Goal: Task Accomplishment & Management: Manage account settings

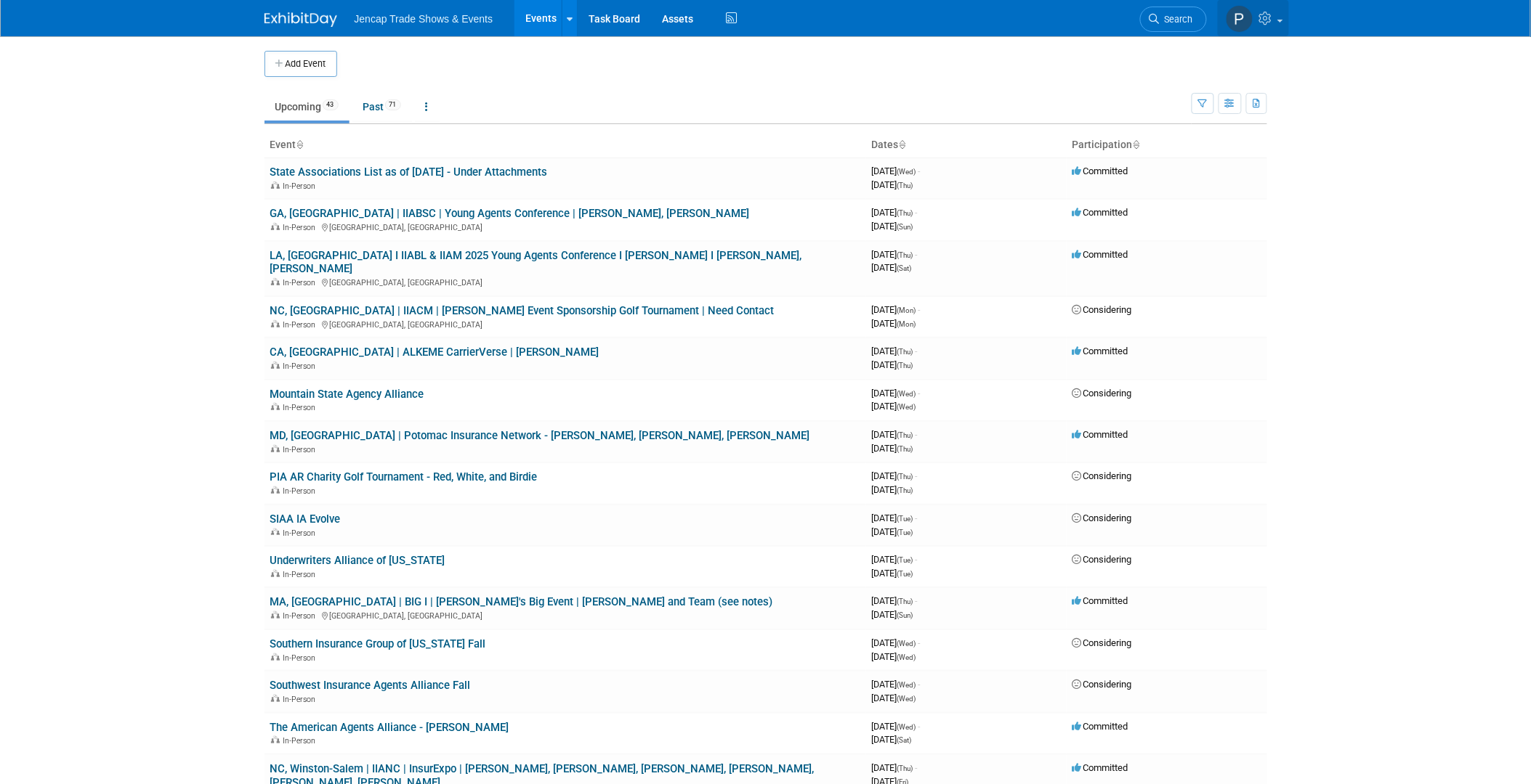
click at [1270, 20] on icon at bounding box center [1267, 18] width 16 height 14
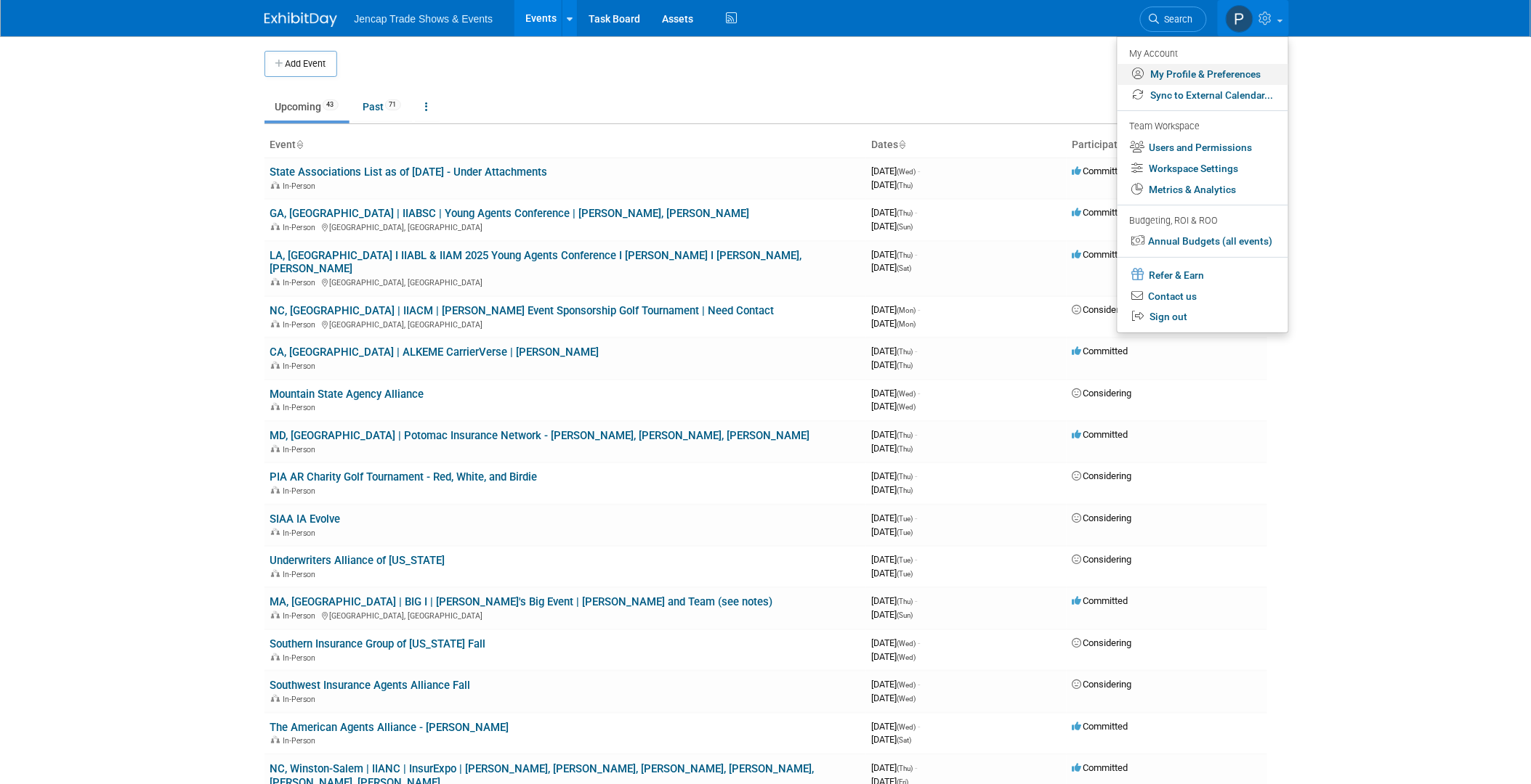
click at [1217, 72] on link "My Profile & Preferences" at bounding box center [1202, 74] width 171 height 21
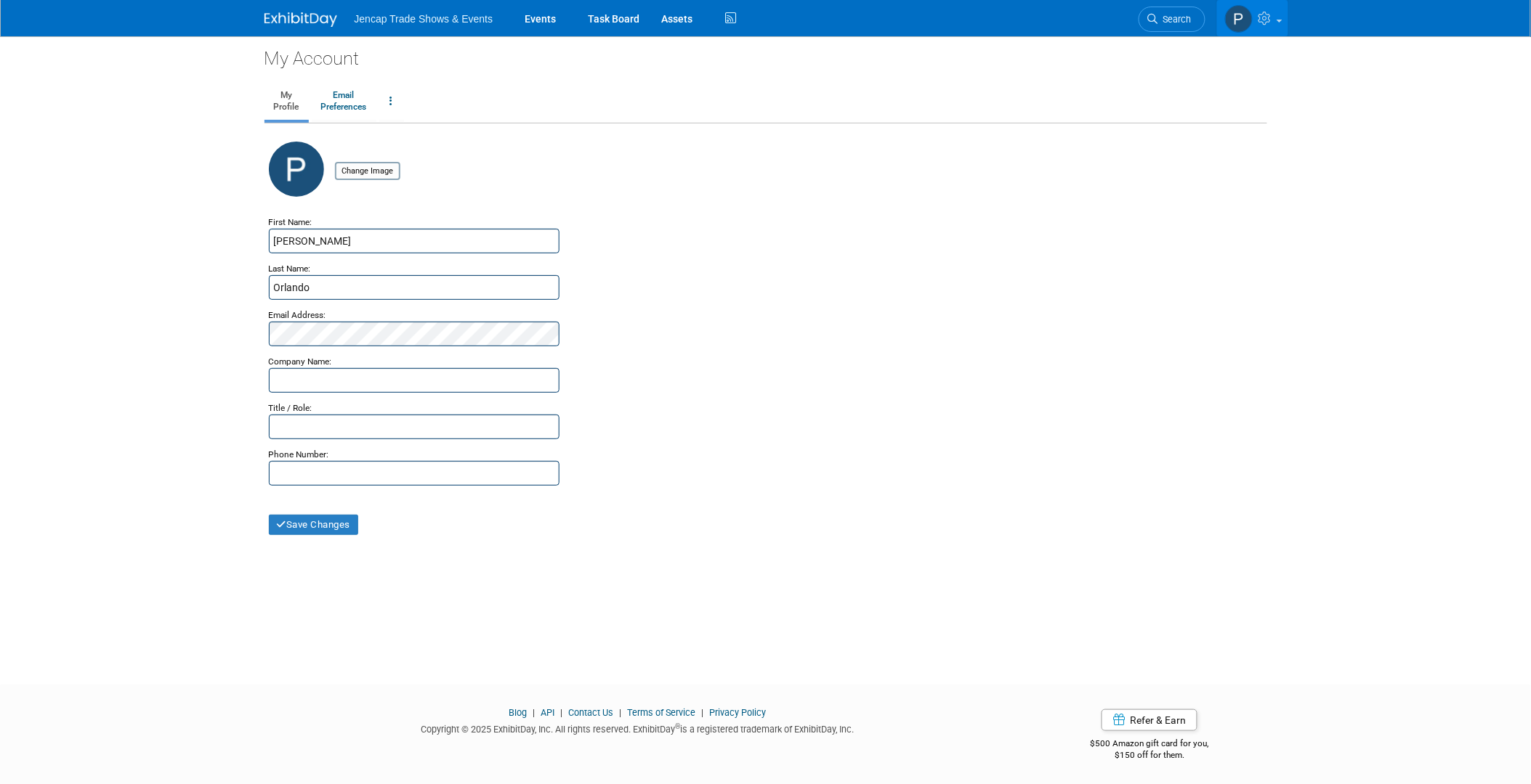
click at [1266, 16] on icon at bounding box center [1266, 18] width 16 height 14
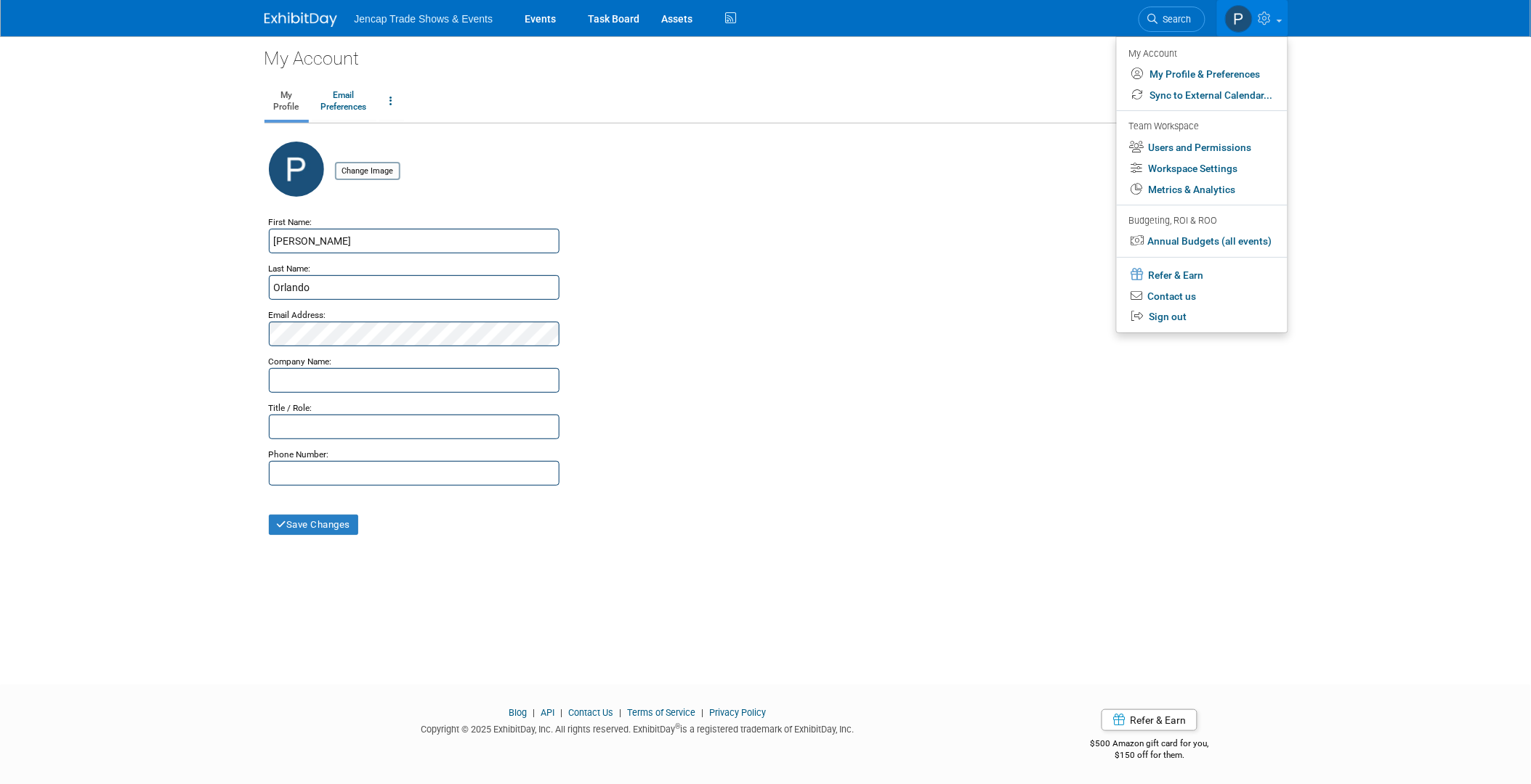
click at [1242, 16] on img at bounding box center [1238, 18] width 28 height 28
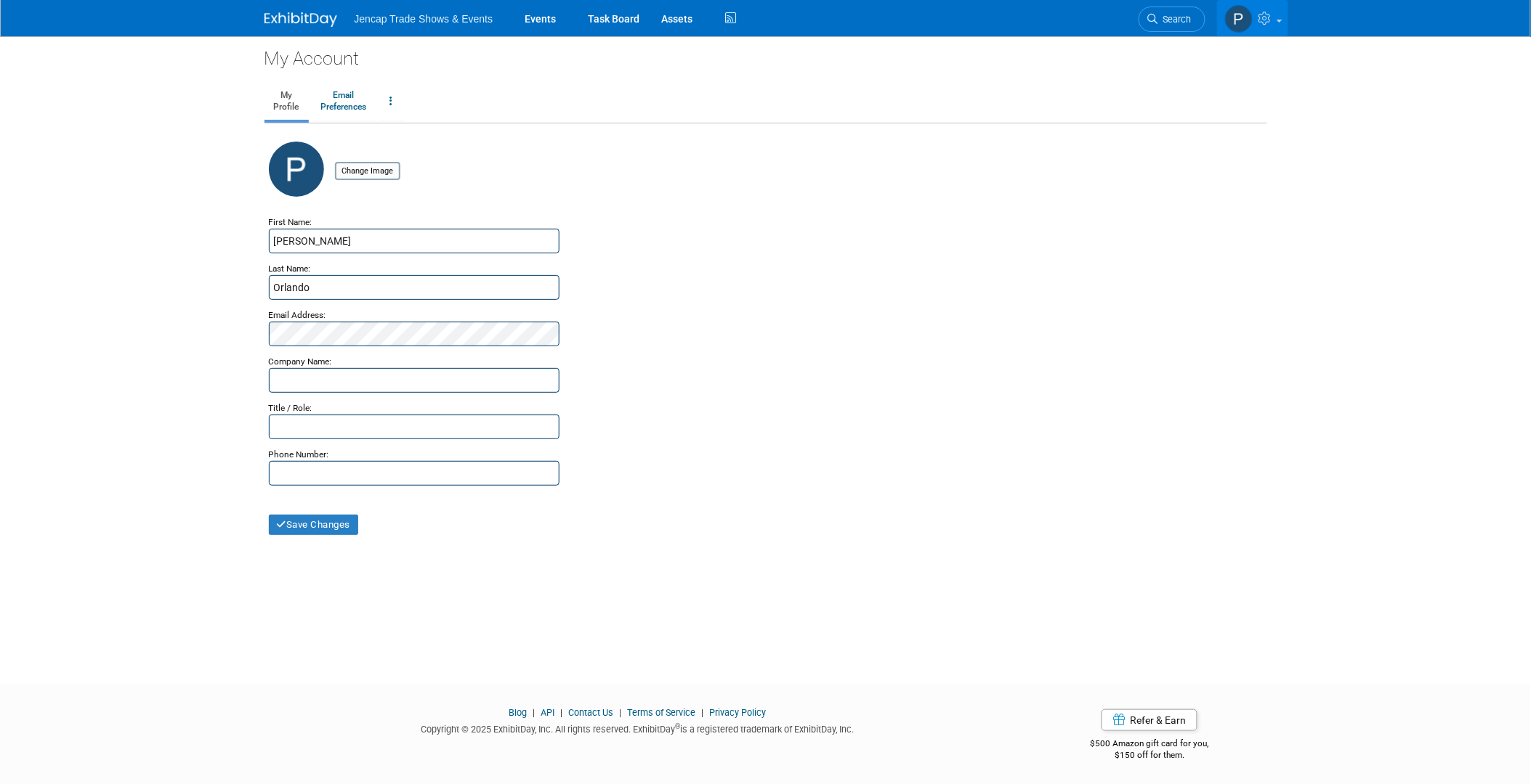
click at [1265, 15] on icon at bounding box center [1266, 18] width 16 height 14
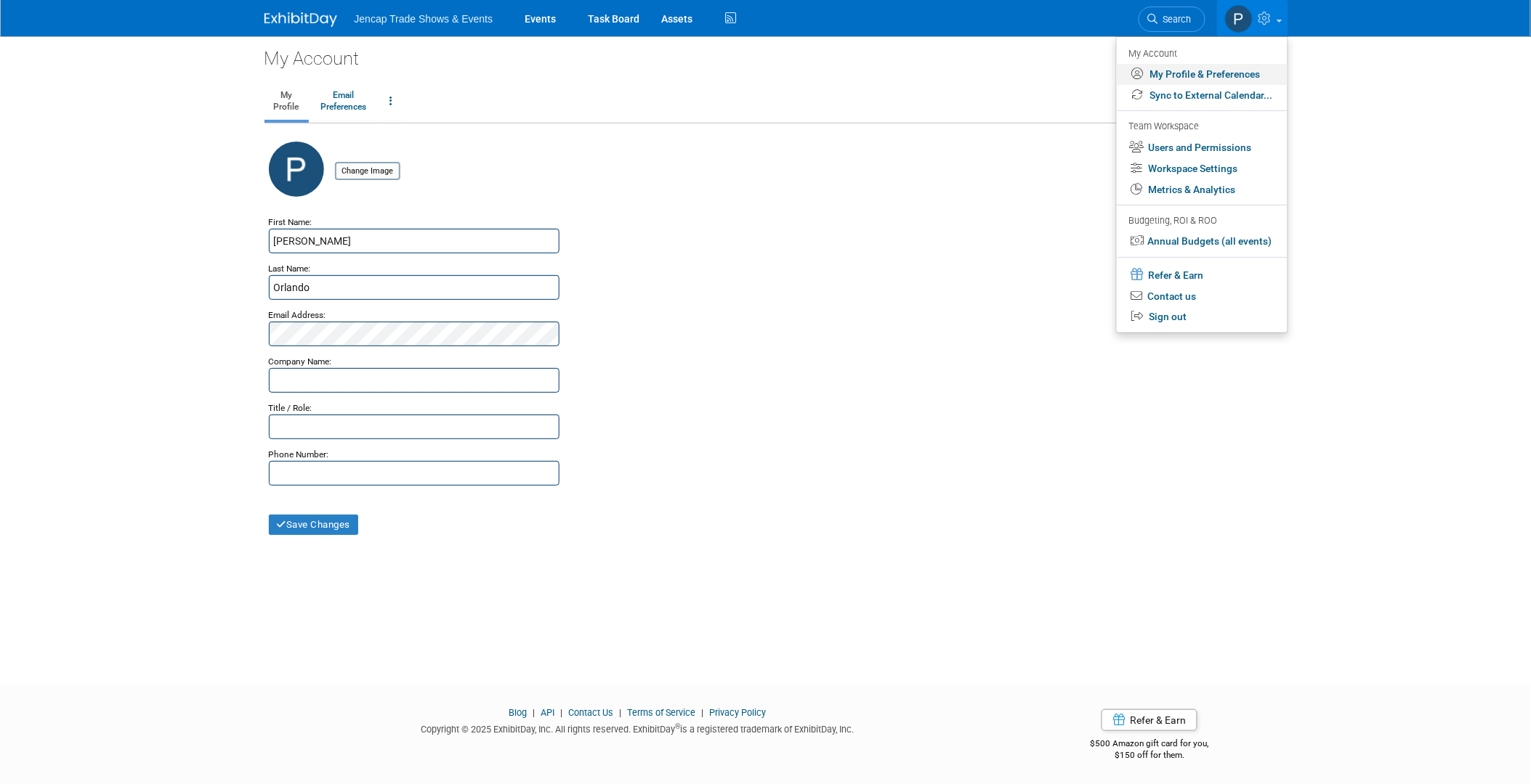
click at [1242, 71] on link "My Profile & Preferences" at bounding box center [1202, 74] width 171 height 21
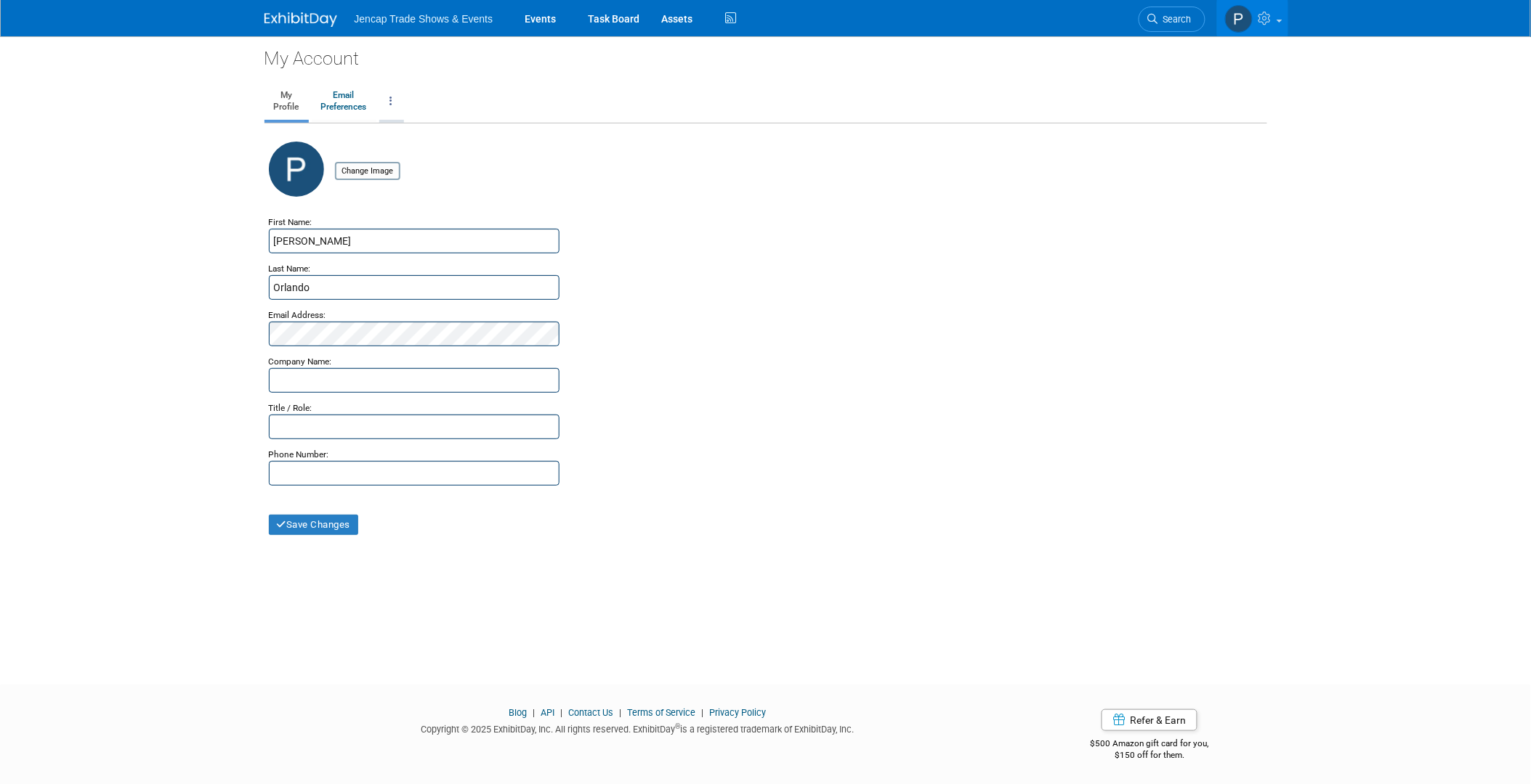
click at [395, 104] on link at bounding box center [392, 102] width 25 height 37
click at [361, 105] on link "Email Preferences" at bounding box center [343, 102] width 65 height 37
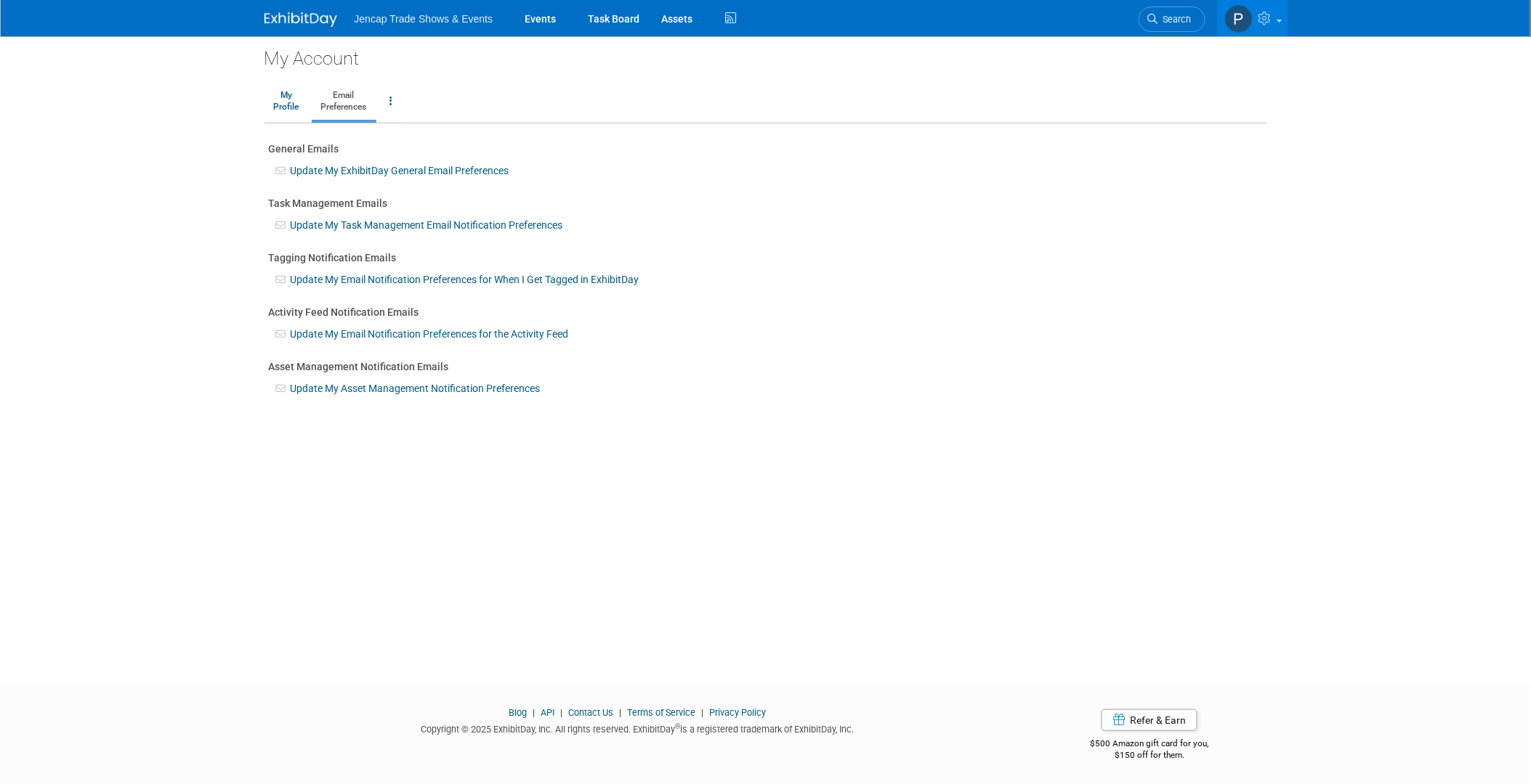
click at [1284, 25] on link at bounding box center [1252, 18] width 72 height 37
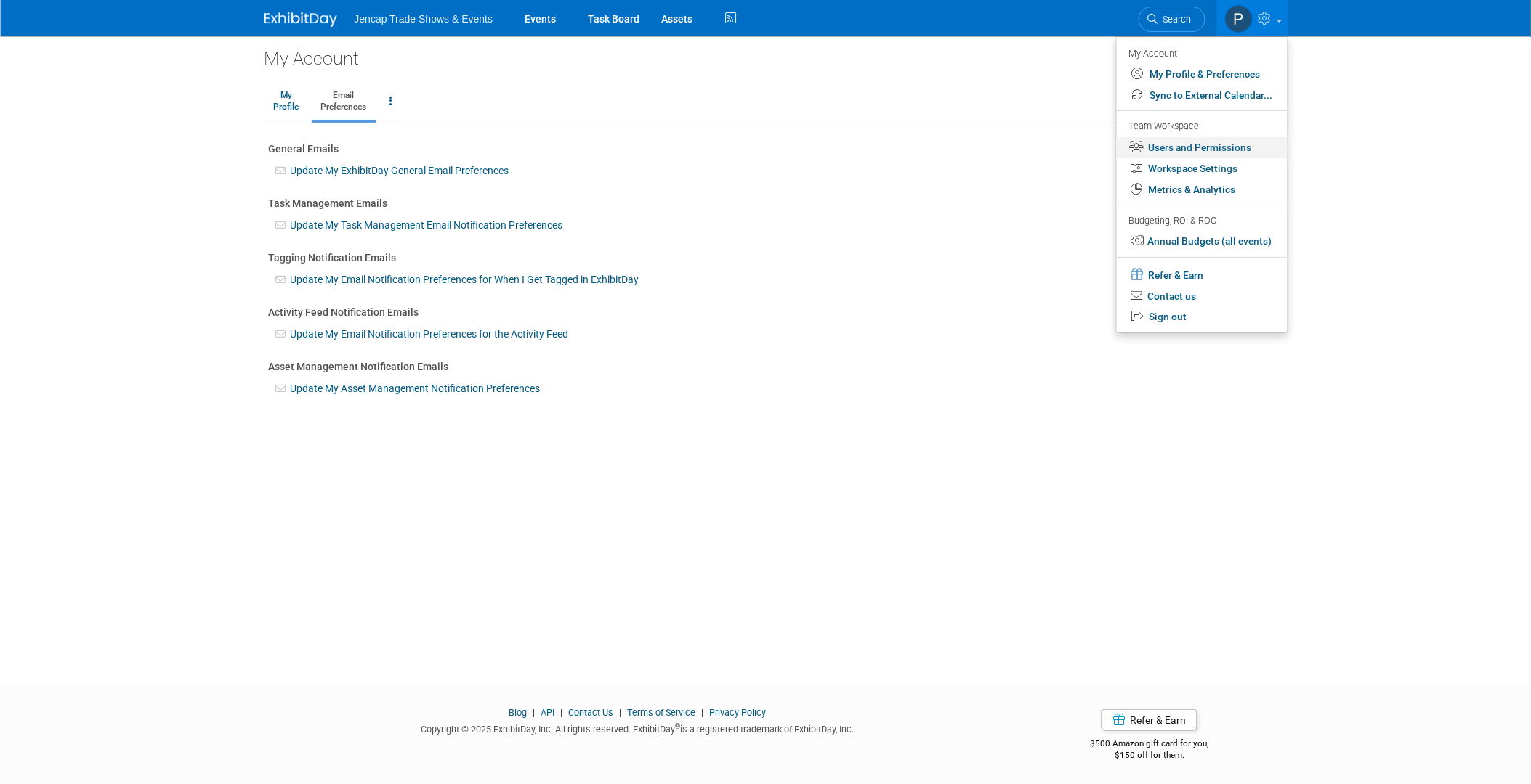
click at [1168, 149] on link "Users and Permissions" at bounding box center [1202, 148] width 171 height 21
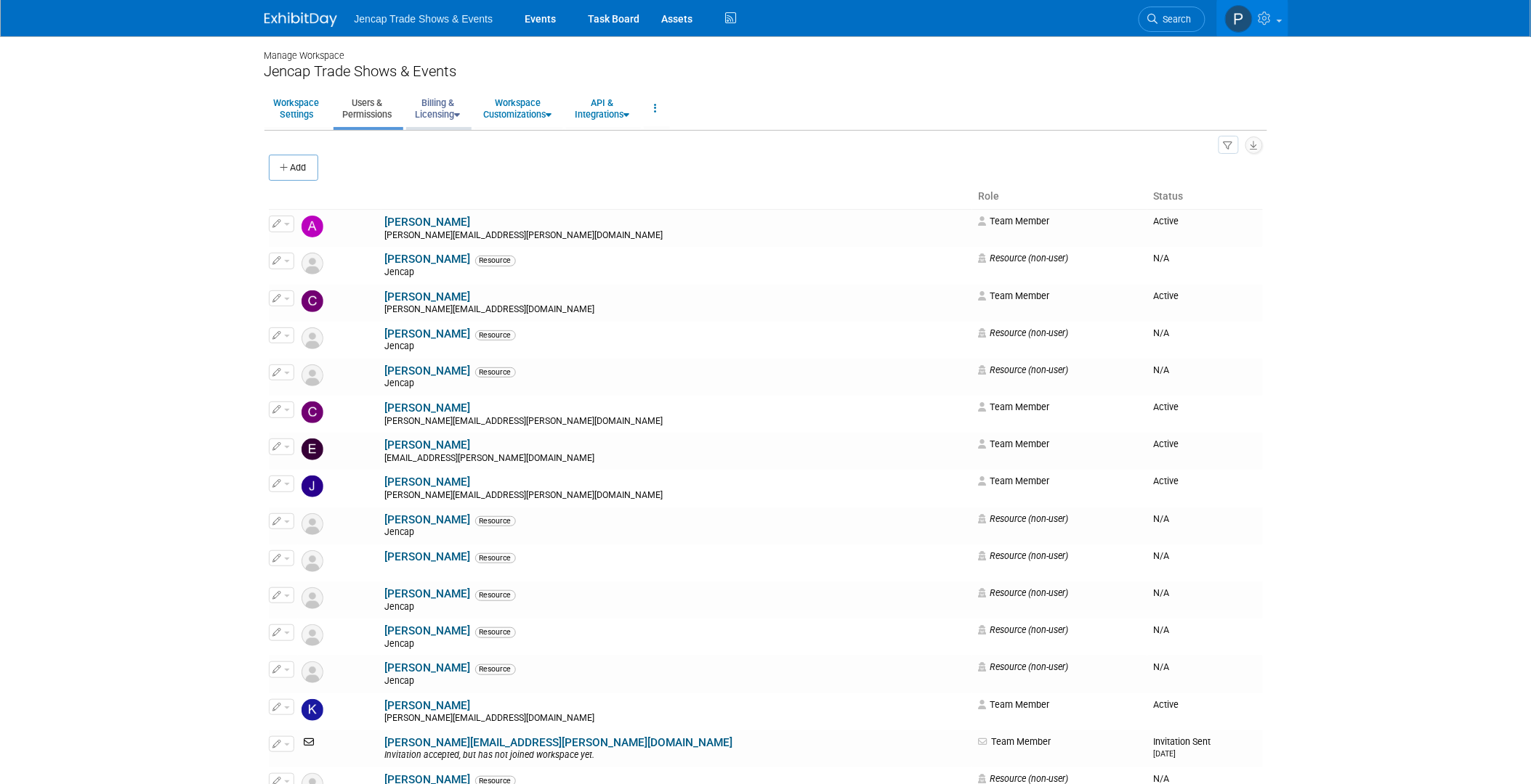
click at [451, 109] on link "Billing & Licensing" at bounding box center [438, 108] width 64 height 36
click at [456, 183] on link "Payment Receipts" at bounding box center [472, 185] width 132 height 22
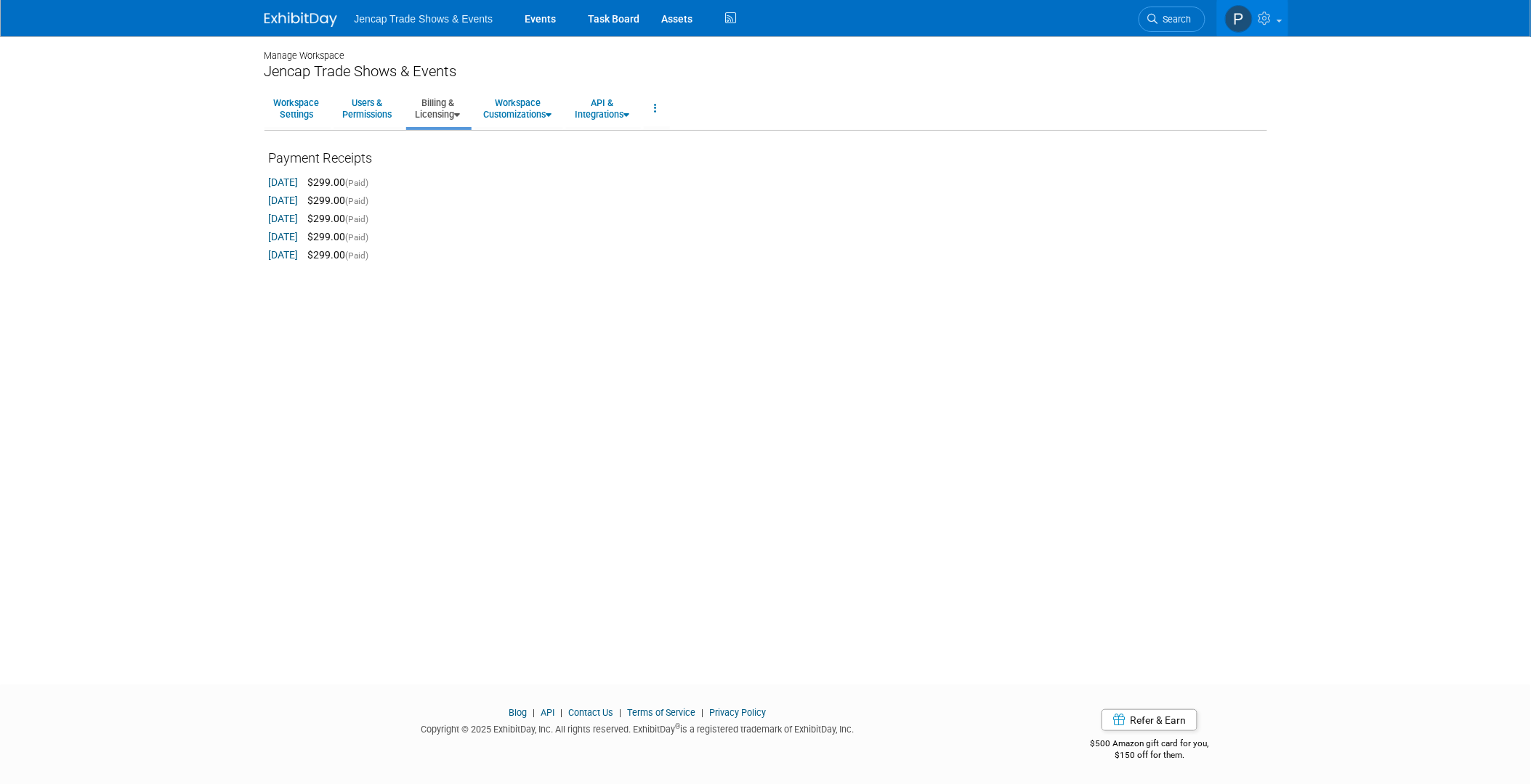
click at [299, 198] on link "[DATE]" at bounding box center [283, 200] width 30 height 12
drag, startPoint x: 118, startPoint y: 213, endPoint x: 124, endPoint y: 208, distance: 7.8
click at [121, 212] on body "Jencap Trade Shows & Events Events Task Board Assets Activity Feed" at bounding box center [765, 392] width 1531 height 784
